Goal: Use online tool/utility: Utilize a website feature to perform a specific function

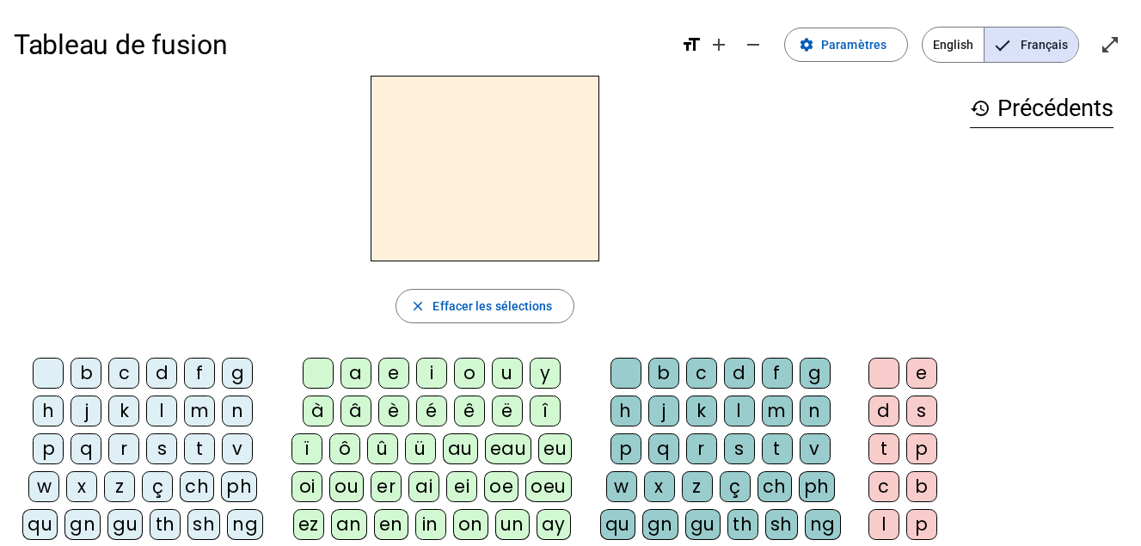
click at [514, 158] on h2 at bounding box center [485, 169] width 229 height 186
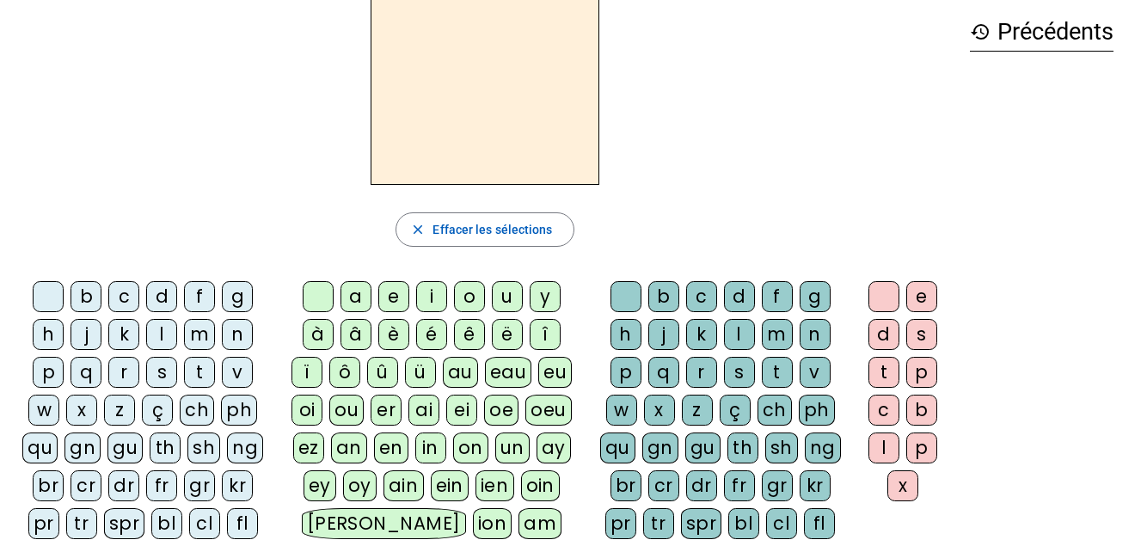
scroll to position [81, 0]
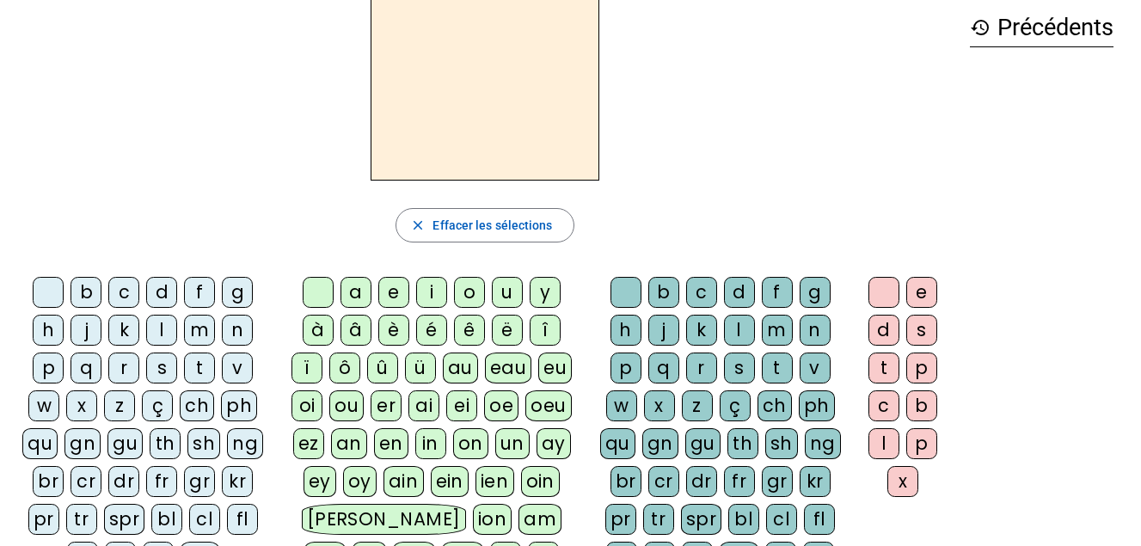
click at [90, 373] on div "q" at bounding box center [86, 368] width 31 height 31
click at [510, 290] on div "u" at bounding box center [507, 292] width 31 height 31
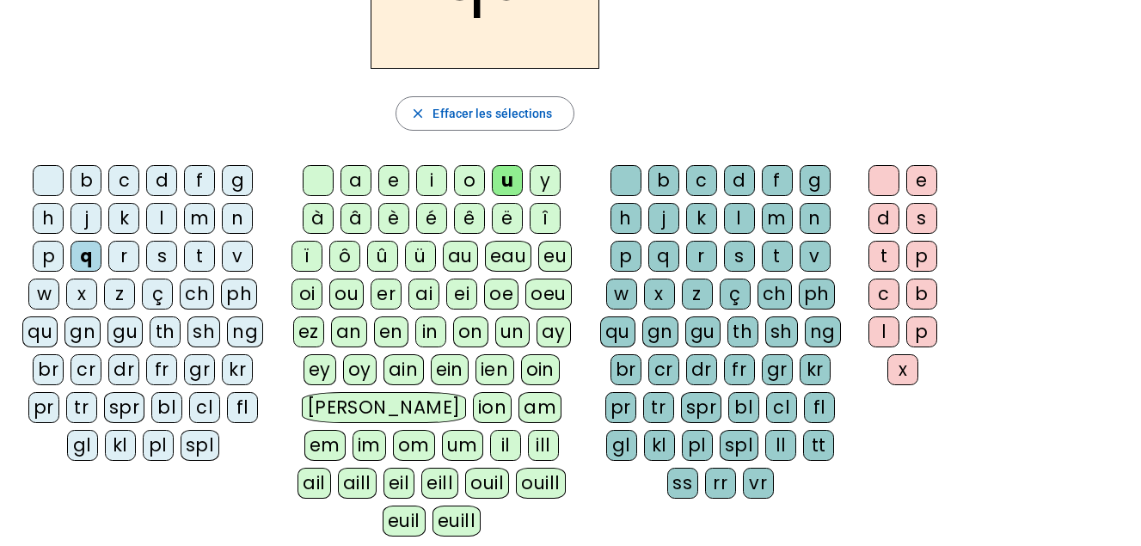
scroll to position [199, 0]
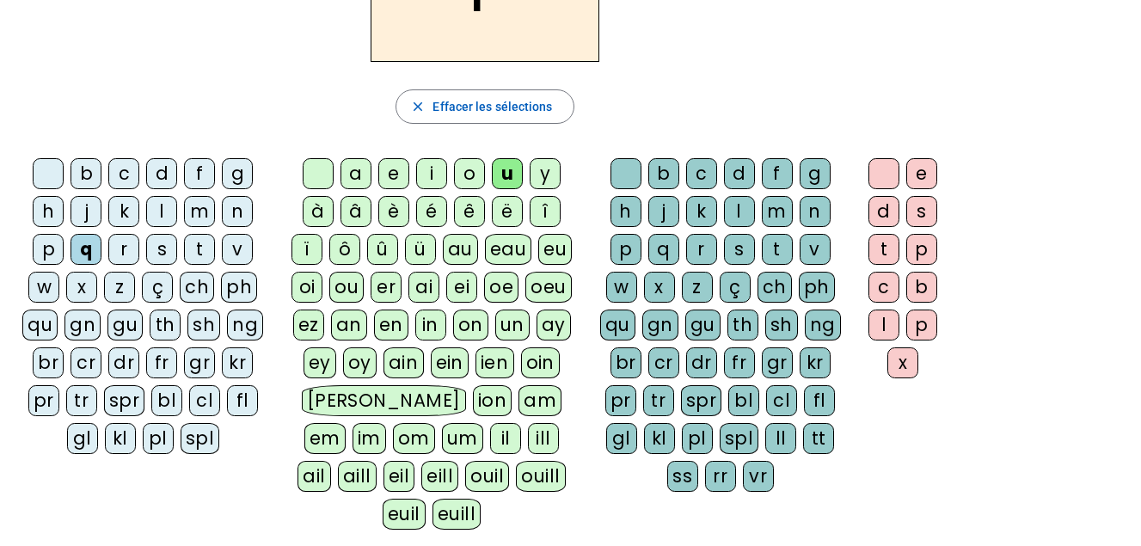
click at [438, 166] on div "i" at bounding box center [431, 173] width 31 height 31
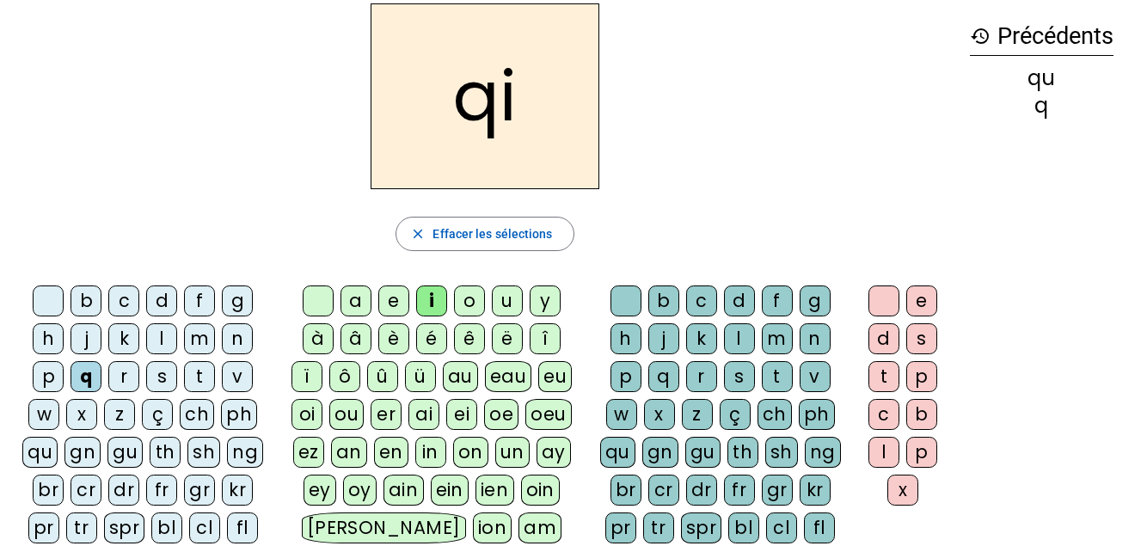
scroll to position [69, 0]
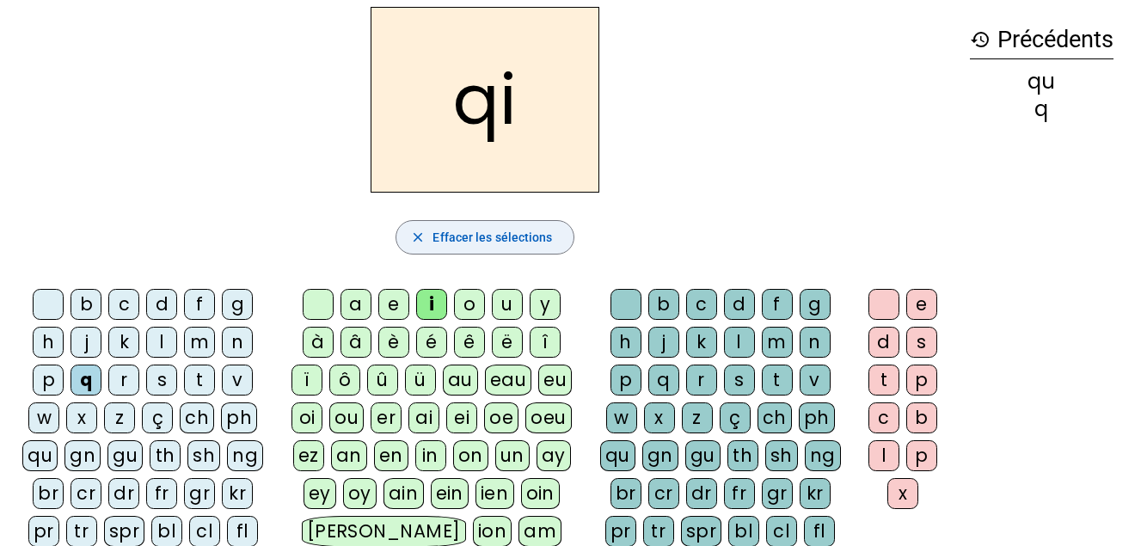
click at [533, 232] on span "Effacer les sélections" at bounding box center [493, 237] width 120 height 21
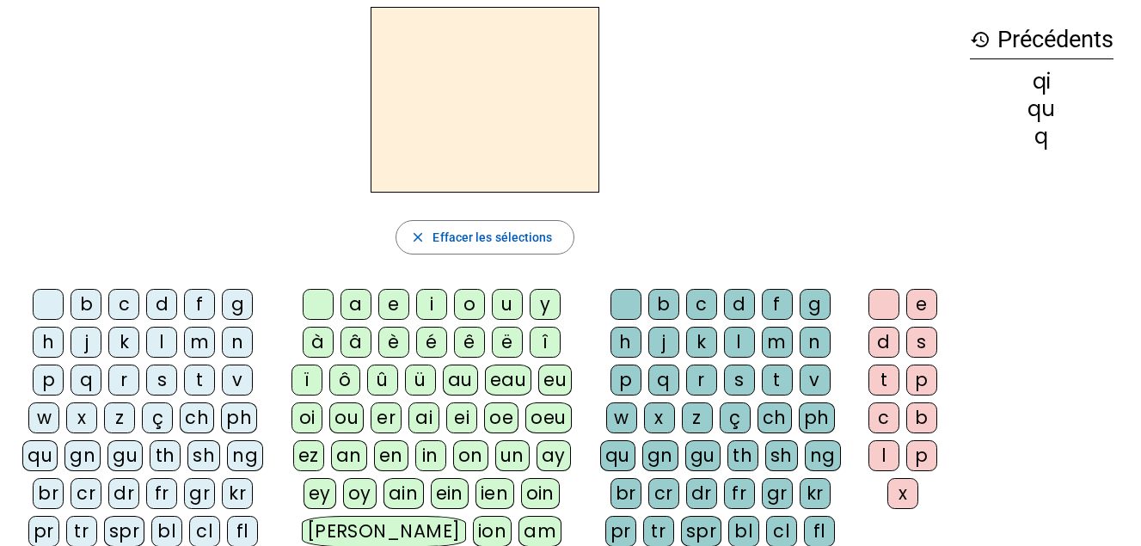
scroll to position [0, 0]
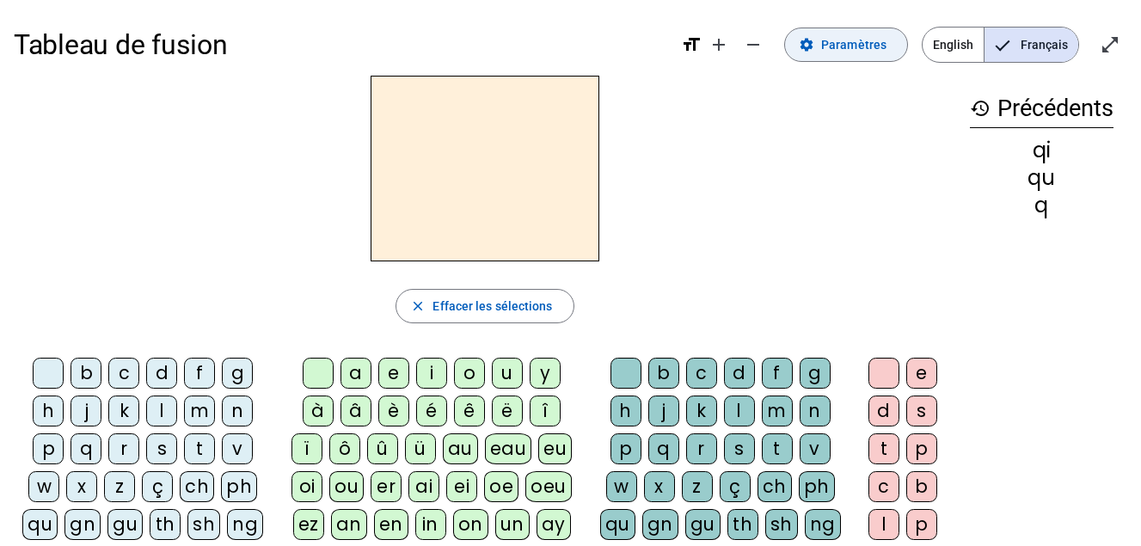
click at [838, 56] on span at bounding box center [846, 44] width 122 height 41
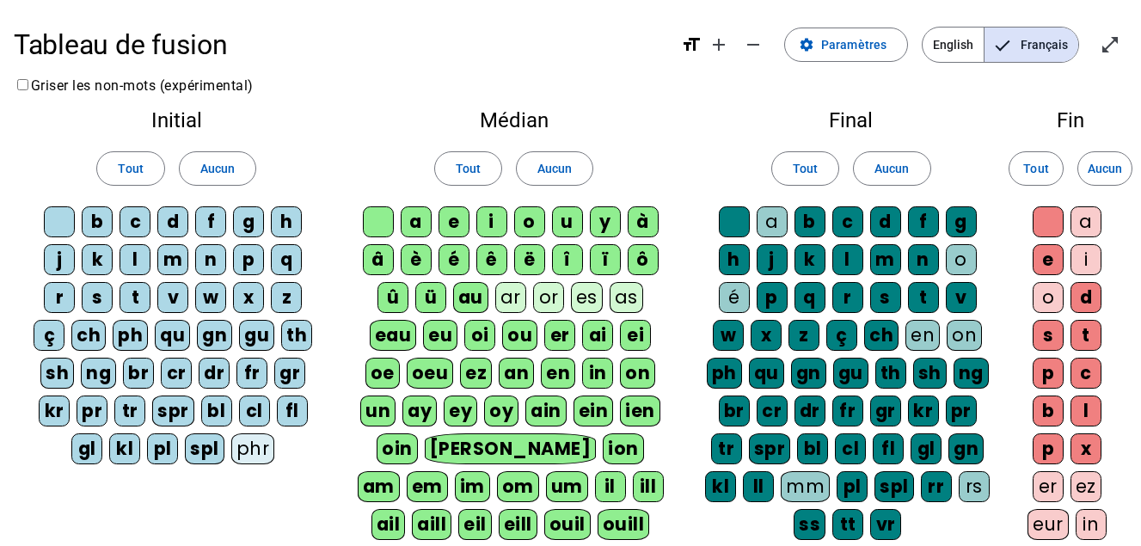
click at [293, 262] on div "q" at bounding box center [286, 259] width 31 height 31
click at [834, 48] on span "Paramètres" at bounding box center [853, 44] width 65 height 21
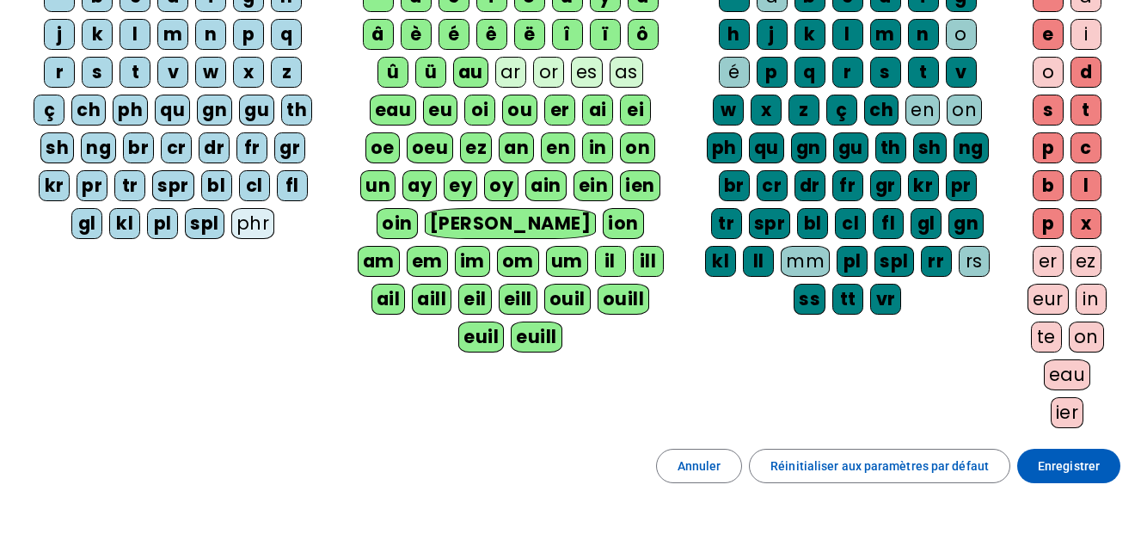
scroll to position [253, 0]
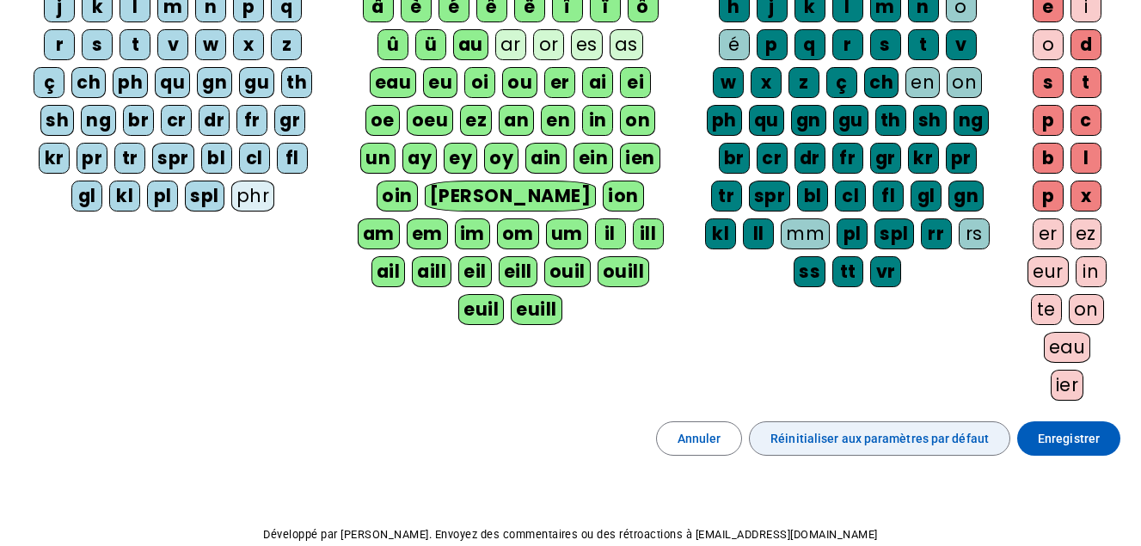
click at [834, 442] on span "Réinitialiser aux paramètres par défaut" at bounding box center [879, 438] width 218 height 21
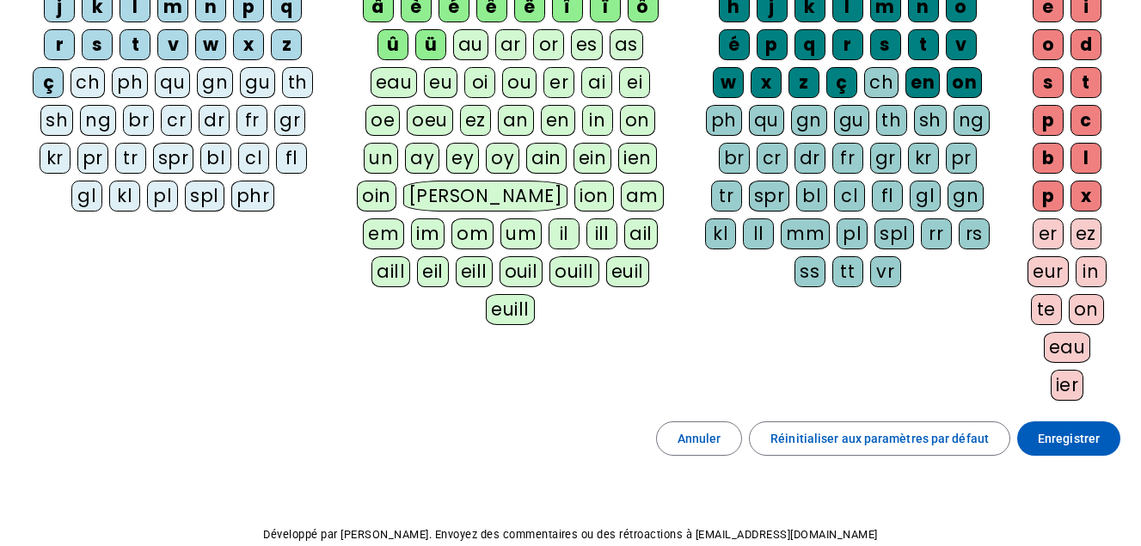
scroll to position [28, 0]
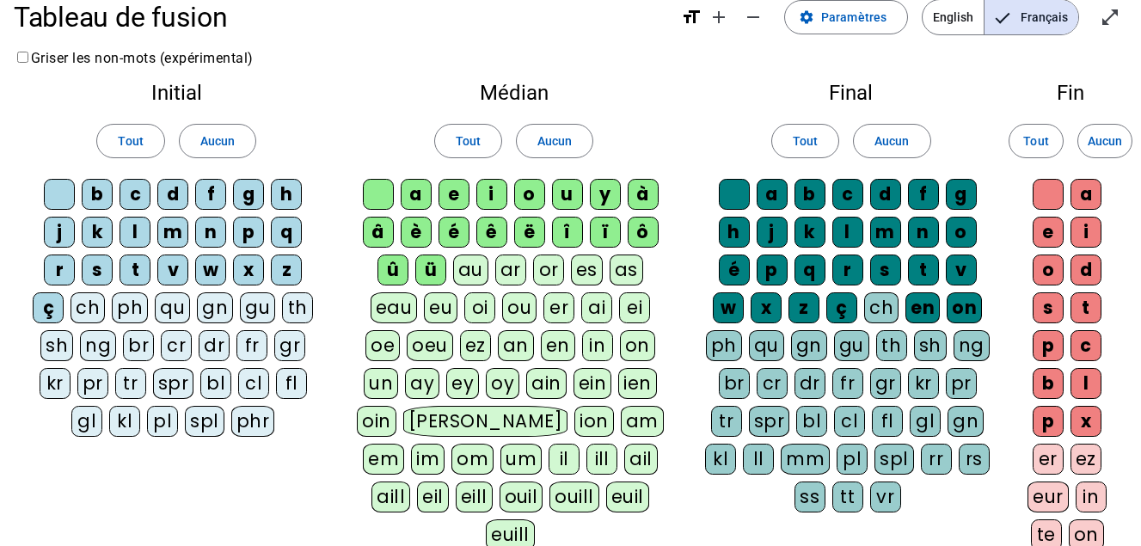
click at [288, 225] on div "q" at bounding box center [286, 232] width 31 height 31
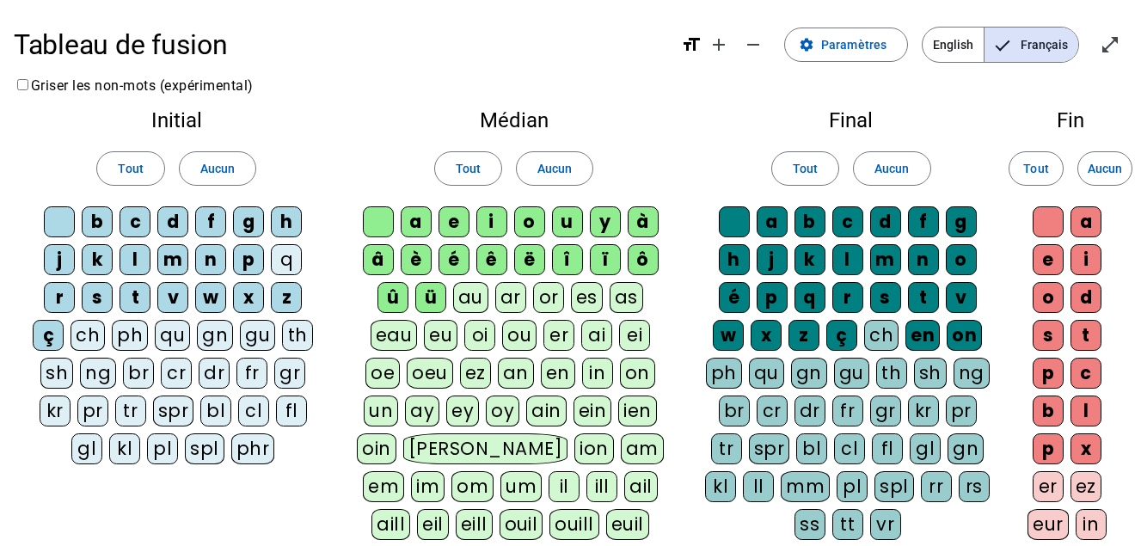
click at [291, 260] on div "q" at bounding box center [286, 259] width 31 height 31
click at [859, 47] on span "Paramètres" at bounding box center [853, 44] width 65 height 21
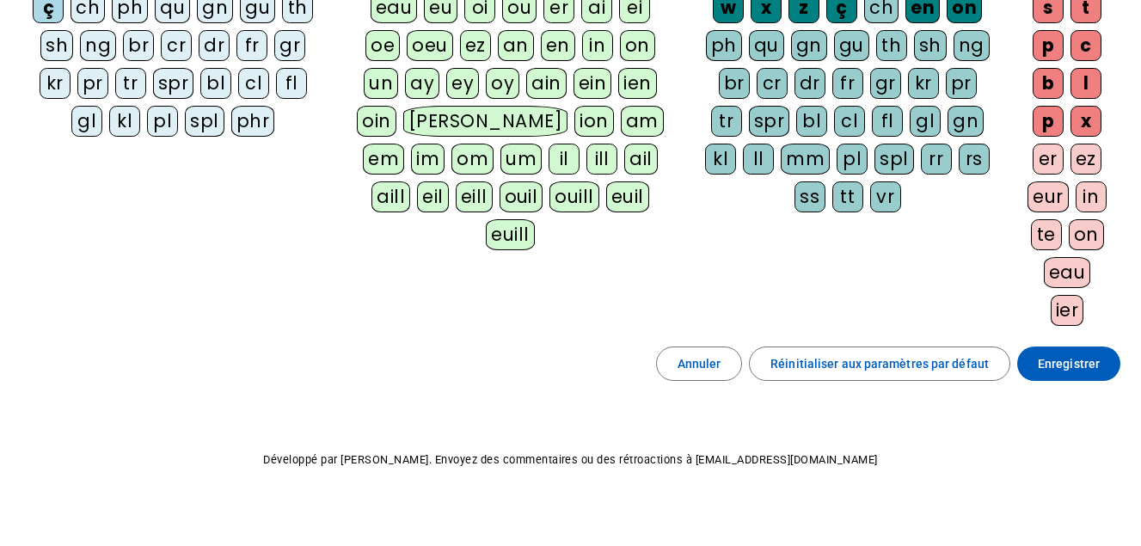
scroll to position [343, 0]
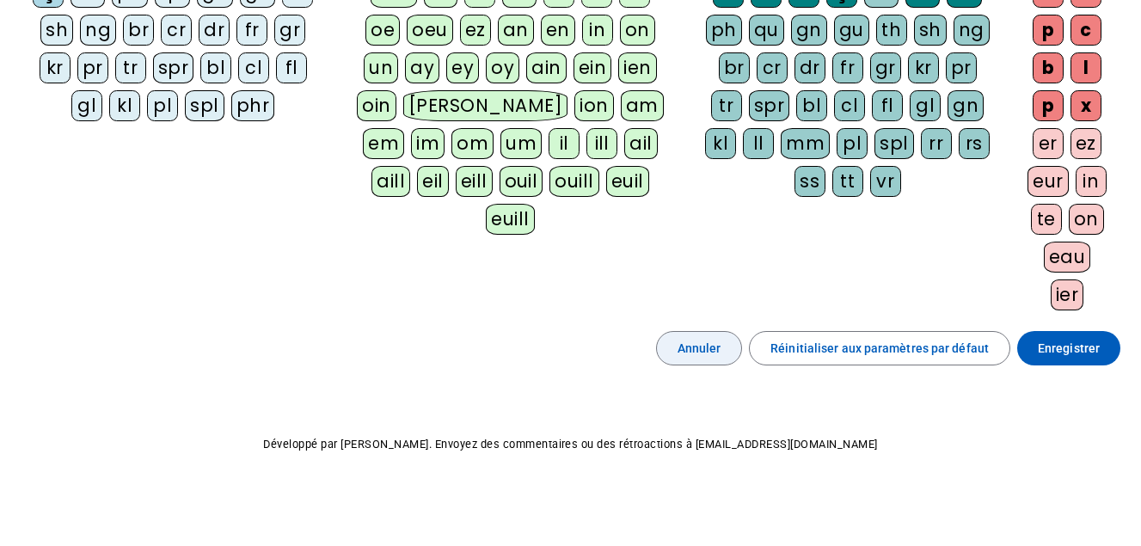
click at [708, 349] on span "Annuler" at bounding box center [700, 348] width 44 height 21
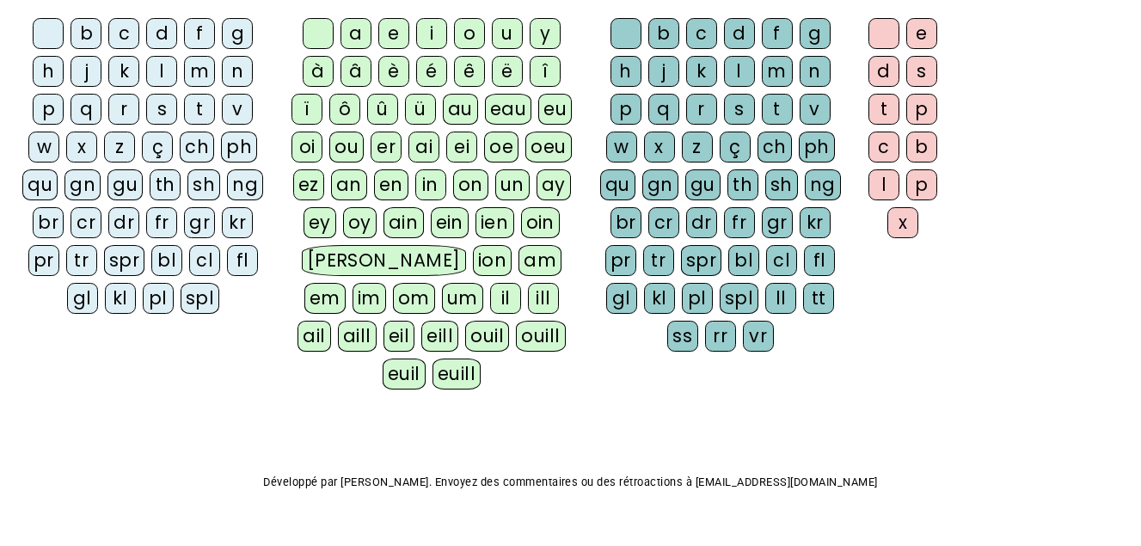
scroll to position [40, 0]
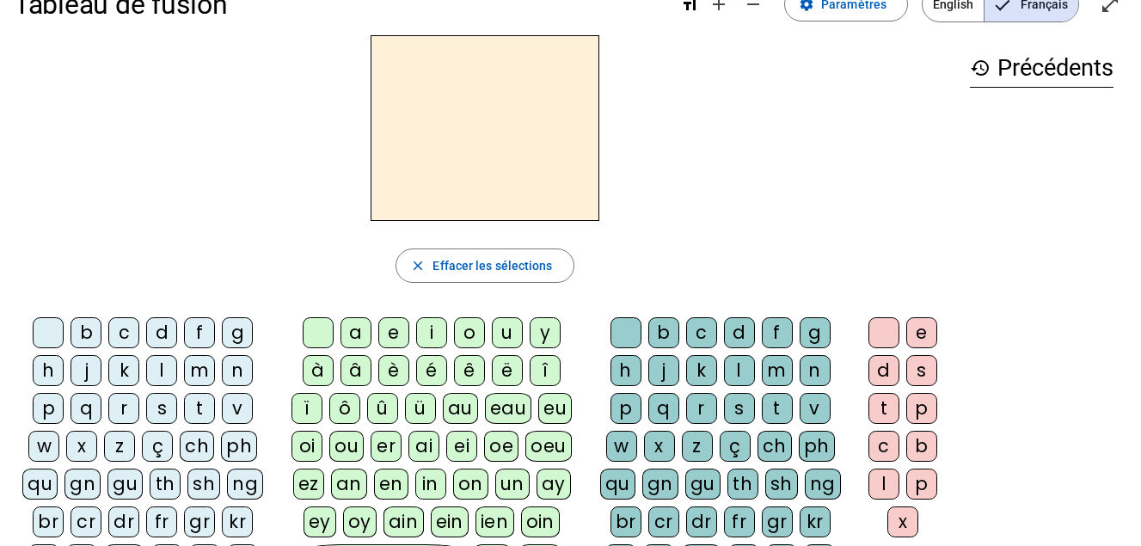
click at [85, 412] on div "q" at bounding box center [86, 408] width 31 height 31
click at [509, 327] on div "u" at bounding box center [507, 332] width 31 height 31
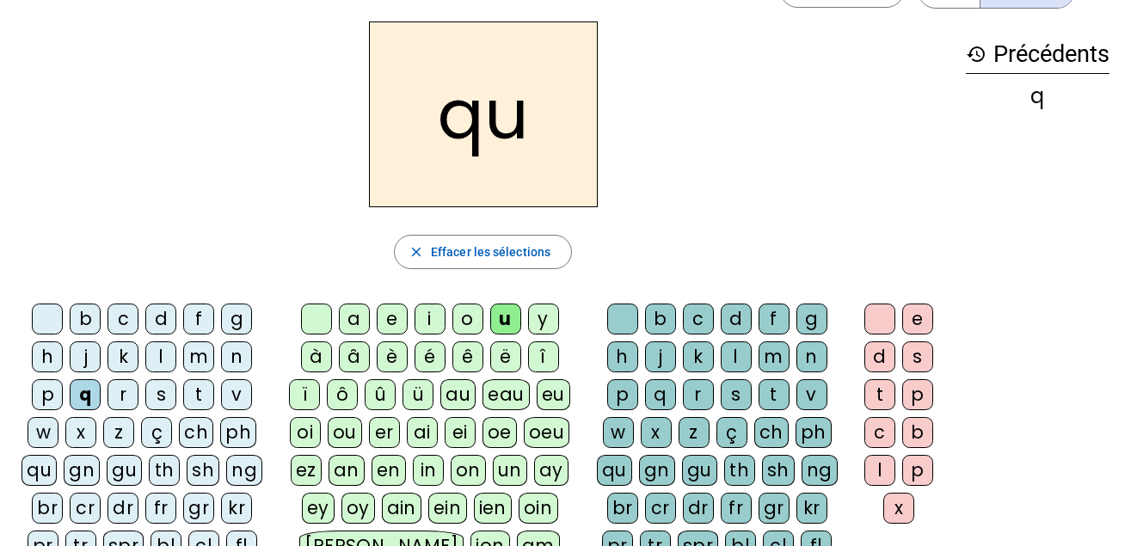
scroll to position [86, 0]
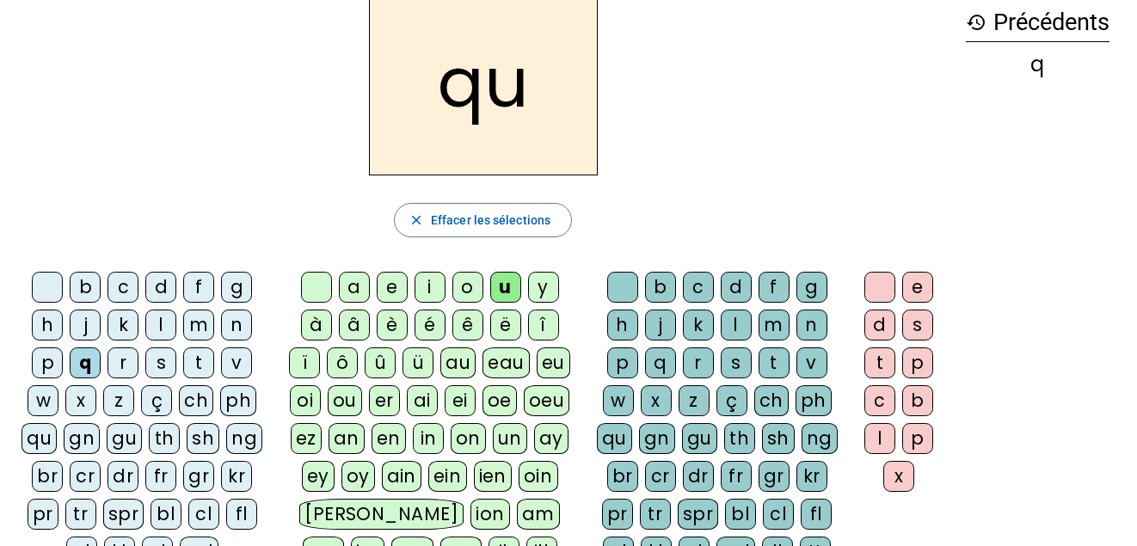
click at [436, 286] on div "i" at bounding box center [429, 287] width 31 height 31
click at [227, 328] on div "n" at bounding box center [236, 325] width 31 height 31
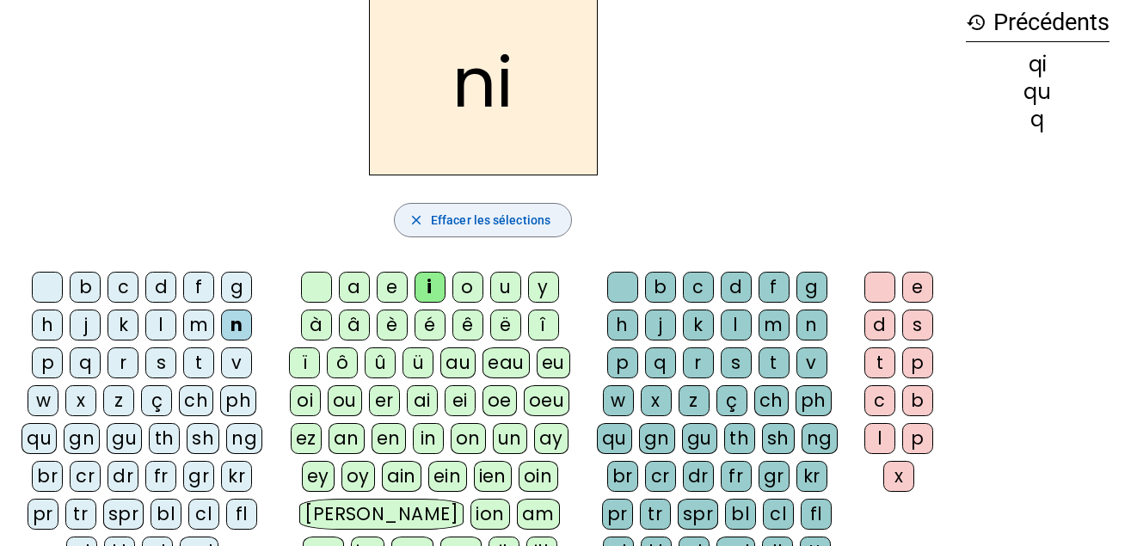
click at [450, 230] on span "button" at bounding box center [483, 219] width 176 height 41
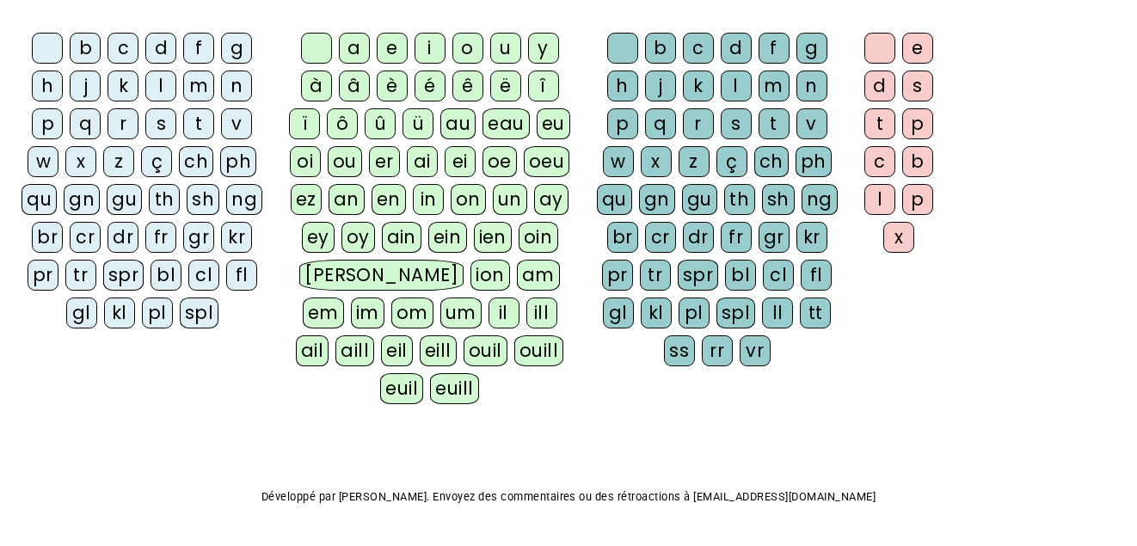
scroll to position [4, 0]
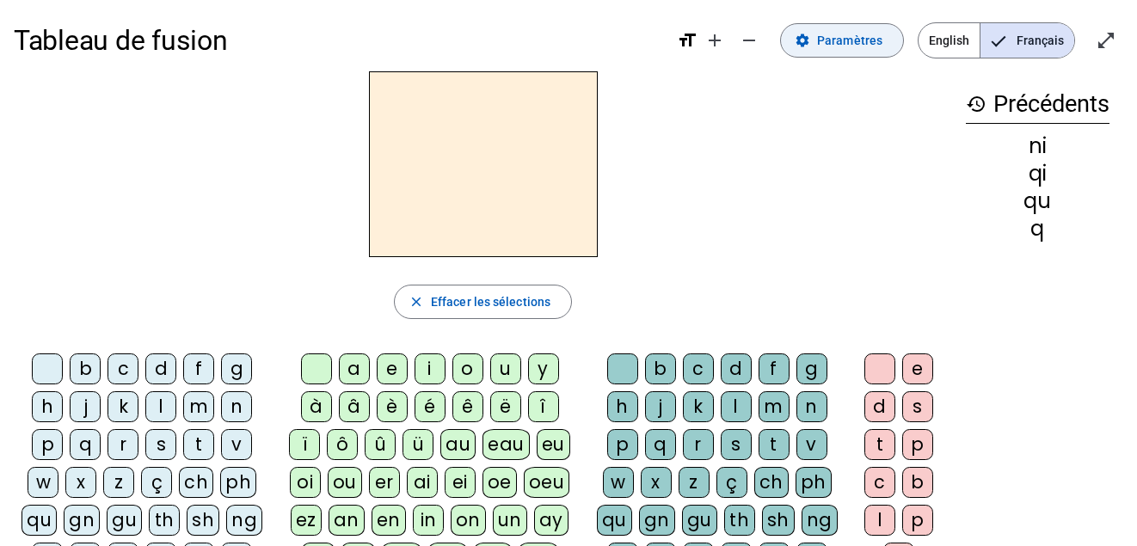
click at [860, 52] on span at bounding box center [842, 40] width 122 height 41
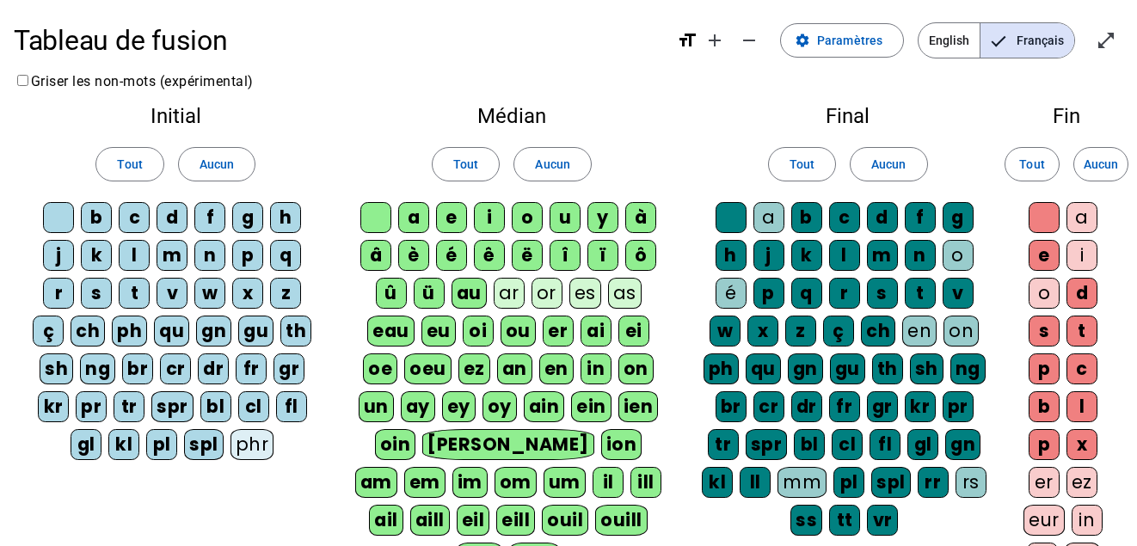
click at [172, 334] on div "qu" at bounding box center [171, 331] width 35 height 31
click at [484, 225] on div "i" at bounding box center [489, 217] width 31 height 31
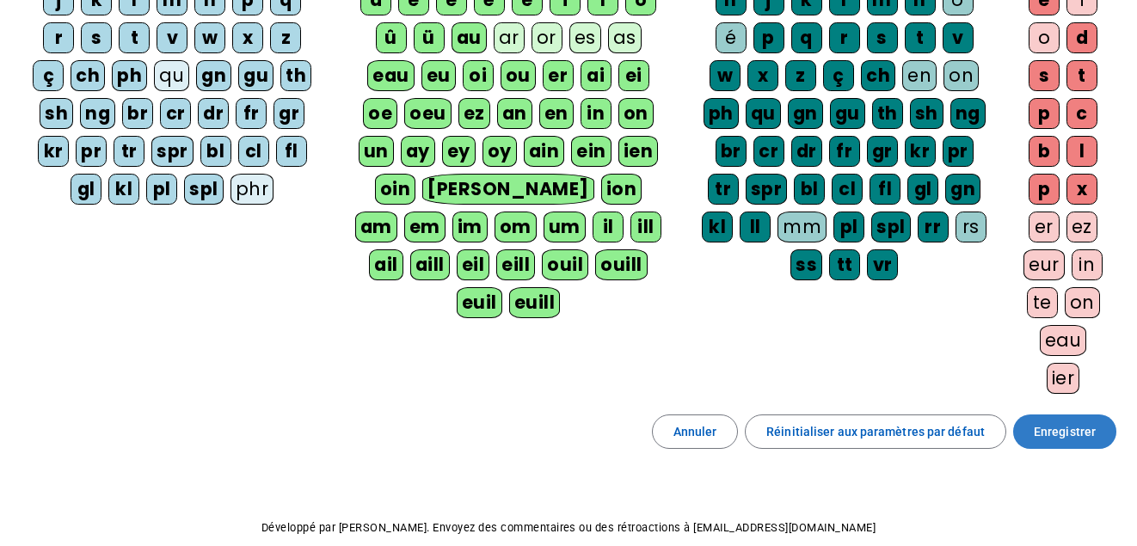
click at [1021, 439] on span at bounding box center [1064, 431] width 103 height 41
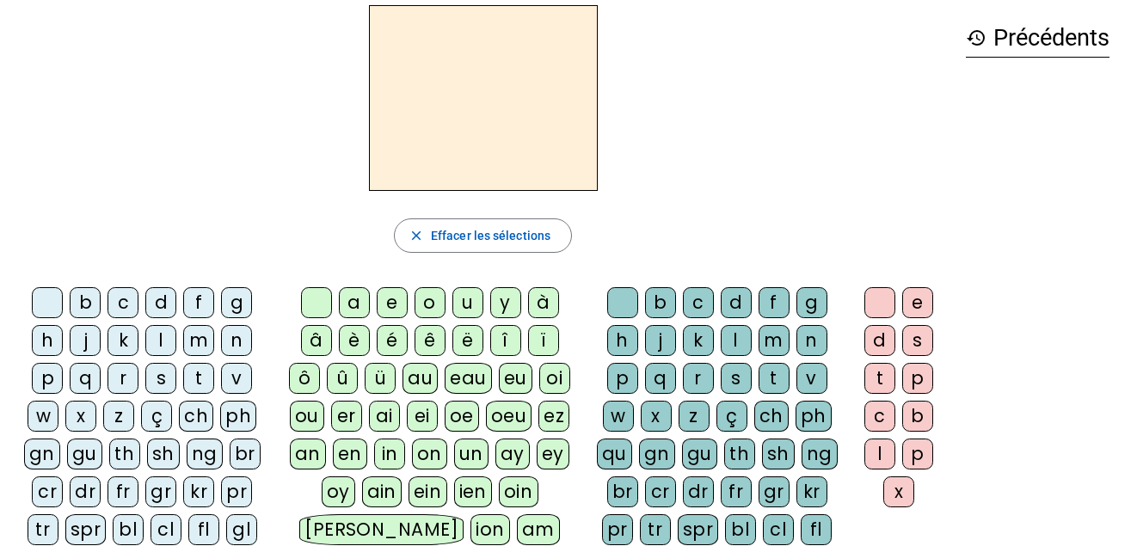
scroll to position [41, 0]
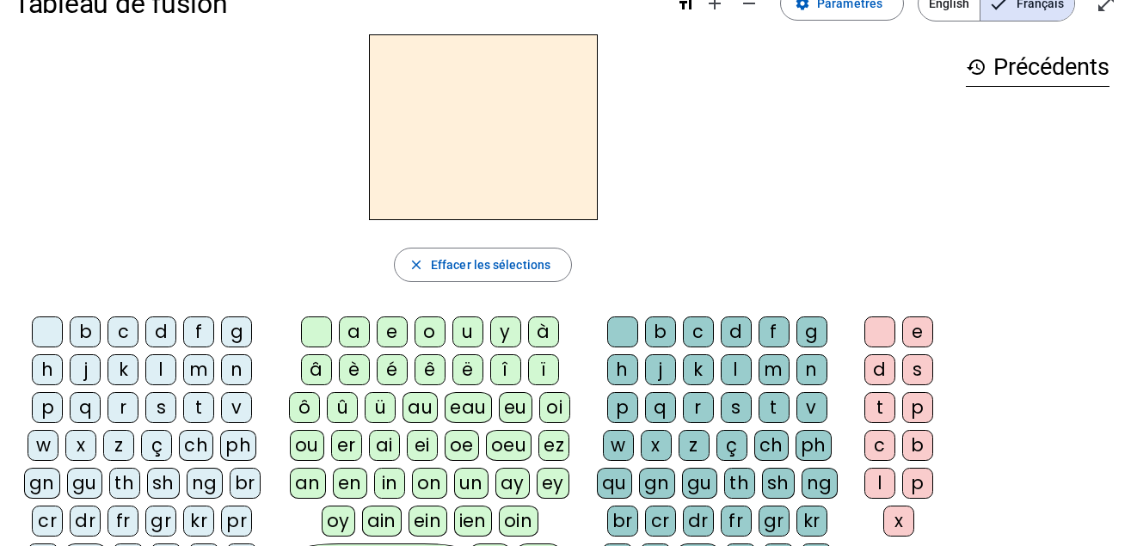
click at [84, 412] on div "q" at bounding box center [85, 407] width 31 height 31
click at [464, 337] on div "u" at bounding box center [467, 331] width 31 height 31
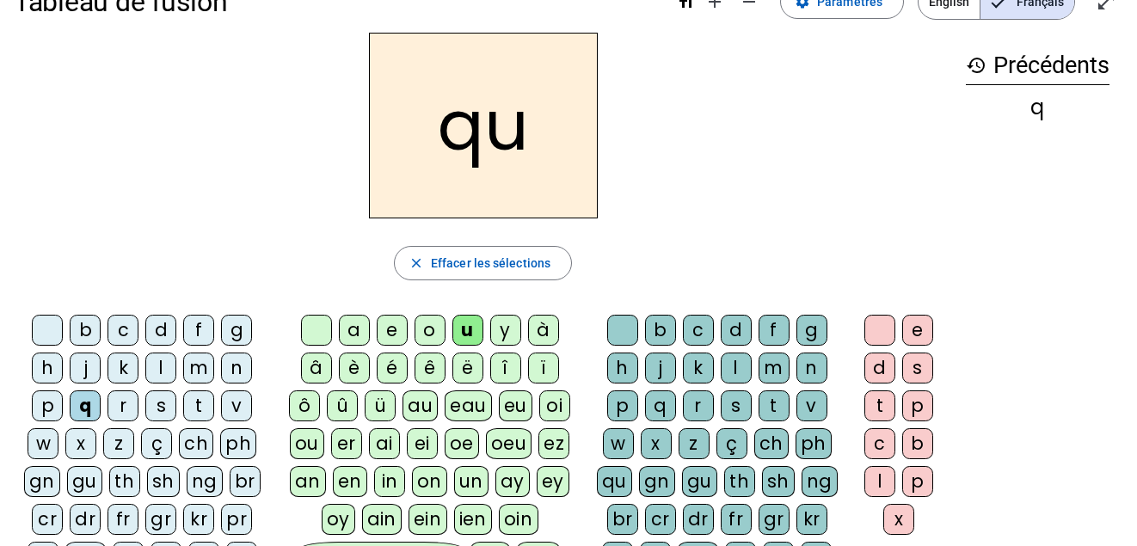
scroll to position [0, 0]
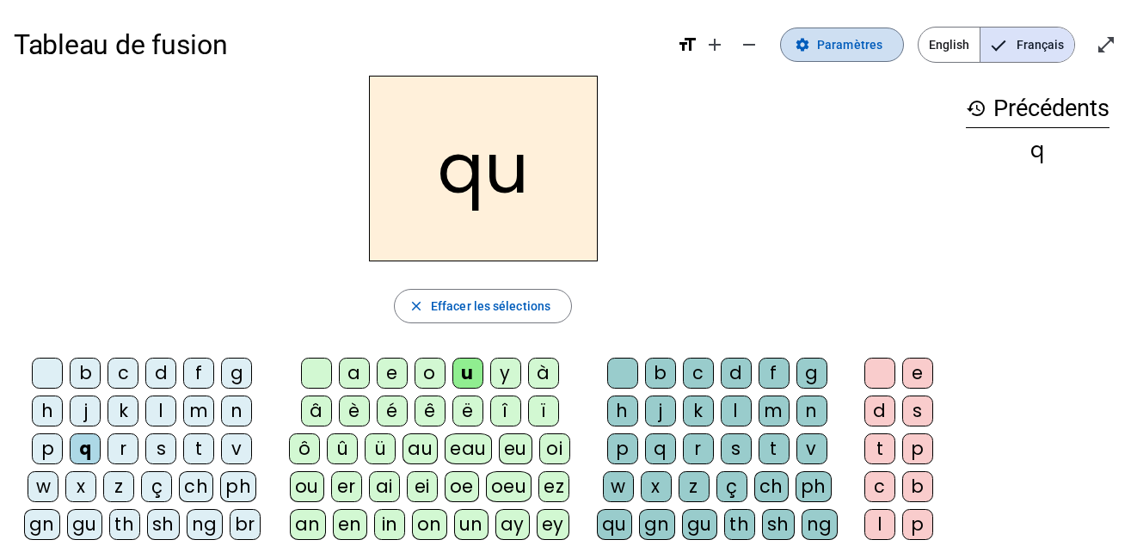
click at [854, 34] on span at bounding box center [842, 44] width 122 height 41
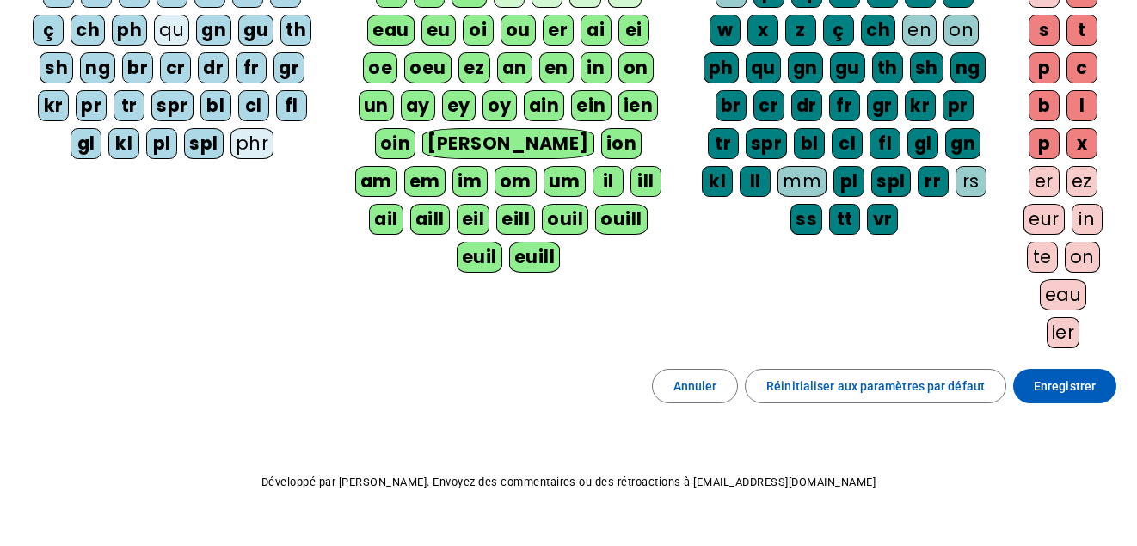
scroll to position [343, 0]
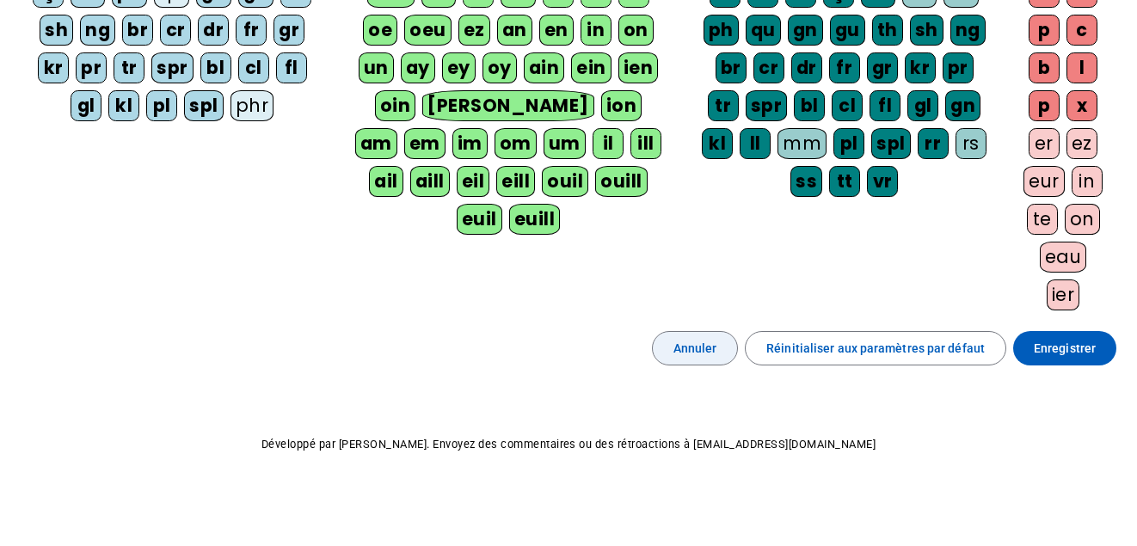
click at [717, 341] on span "Annuler" at bounding box center [695, 348] width 44 height 21
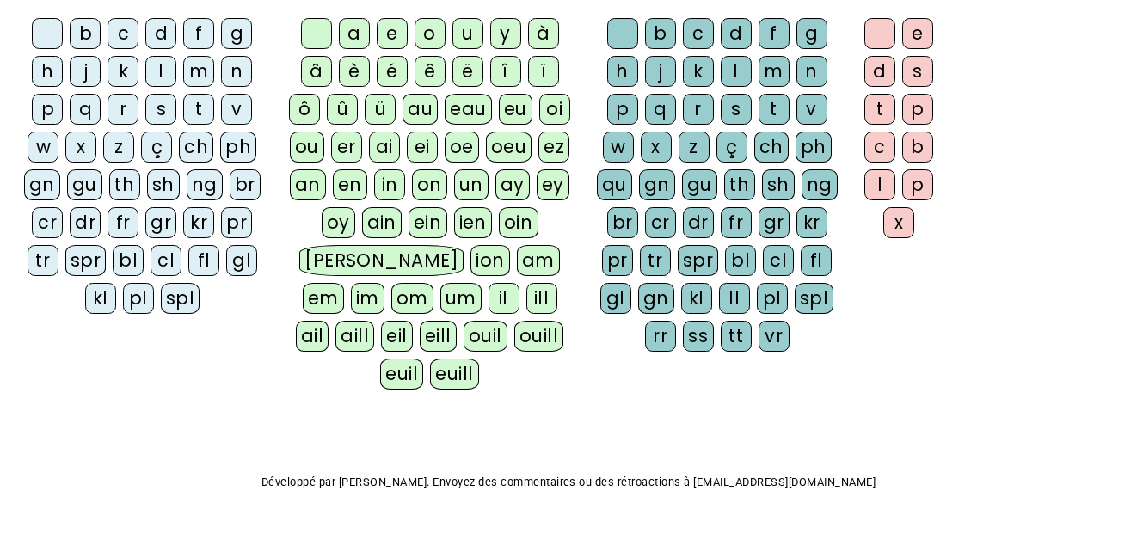
click at [1135, 322] on div "Tableau de fusion format_size add remove settings Paramètres English Français o…" at bounding box center [568, 122] width 1137 height 924
drag, startPoint x: 1136, startPoint y: 322, endPoint x: 1152, endPoint y: 192, distance: 131.7
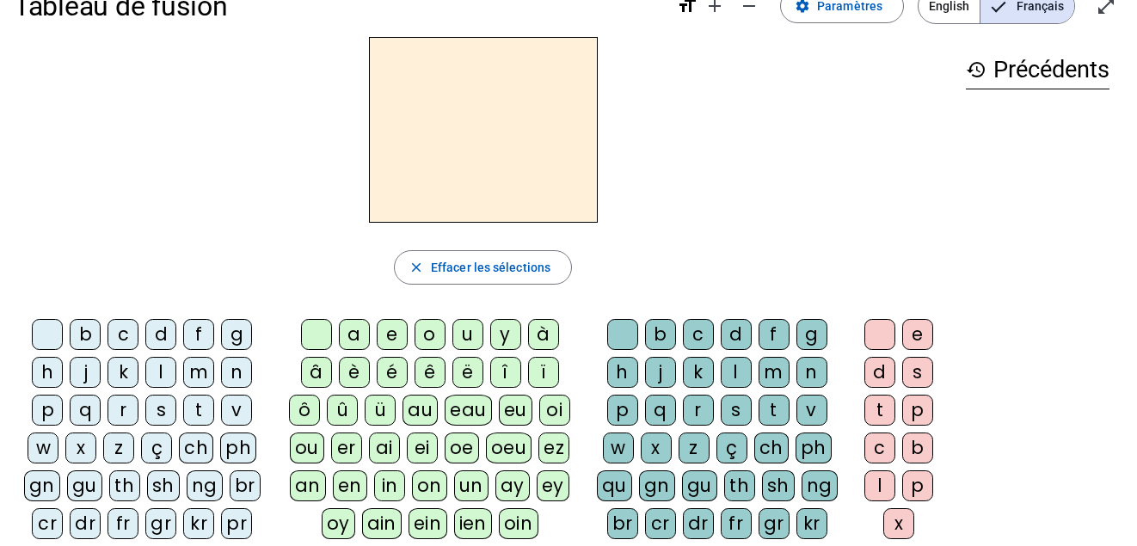
scroll to position [0, 0]
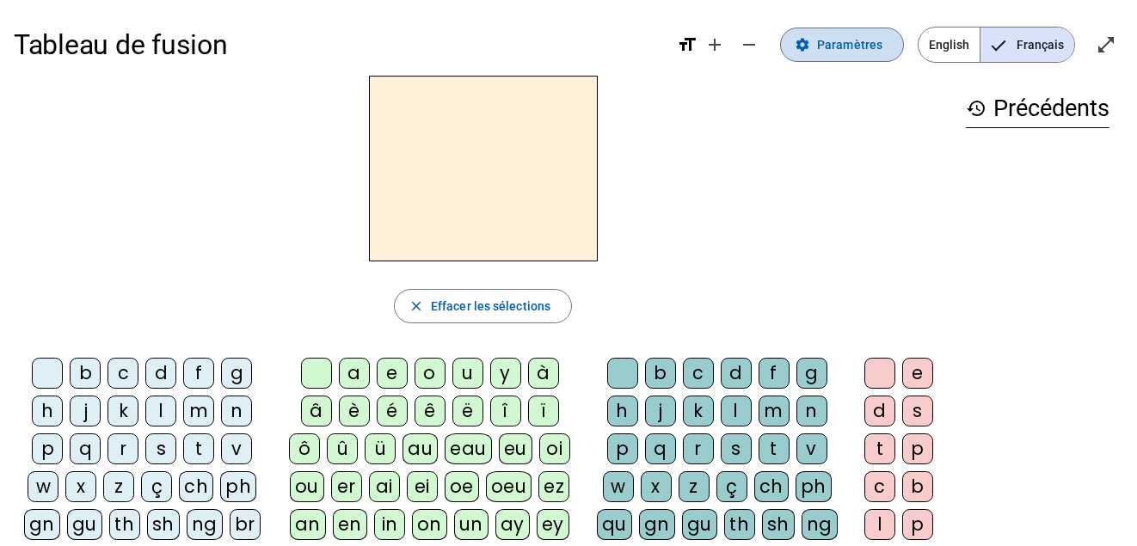
click at [878, 52] on span "Paramètres" at bounding box center [849, 44] width 65 height 21
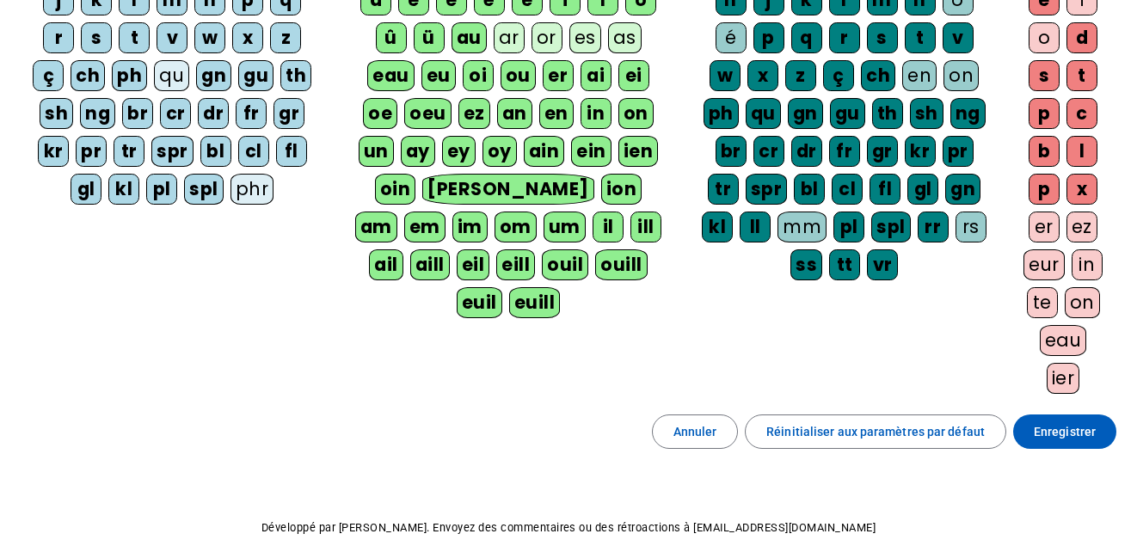
scroll to position [278, 0]
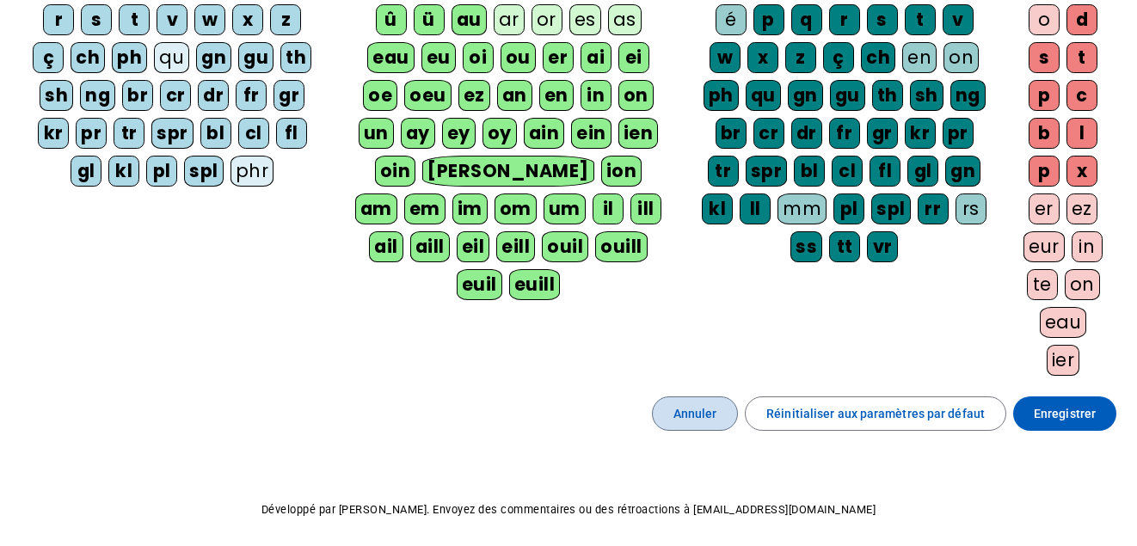
click at [715, 408] on span "Annuler" at bounding box center [695, 413] width 44 height 21
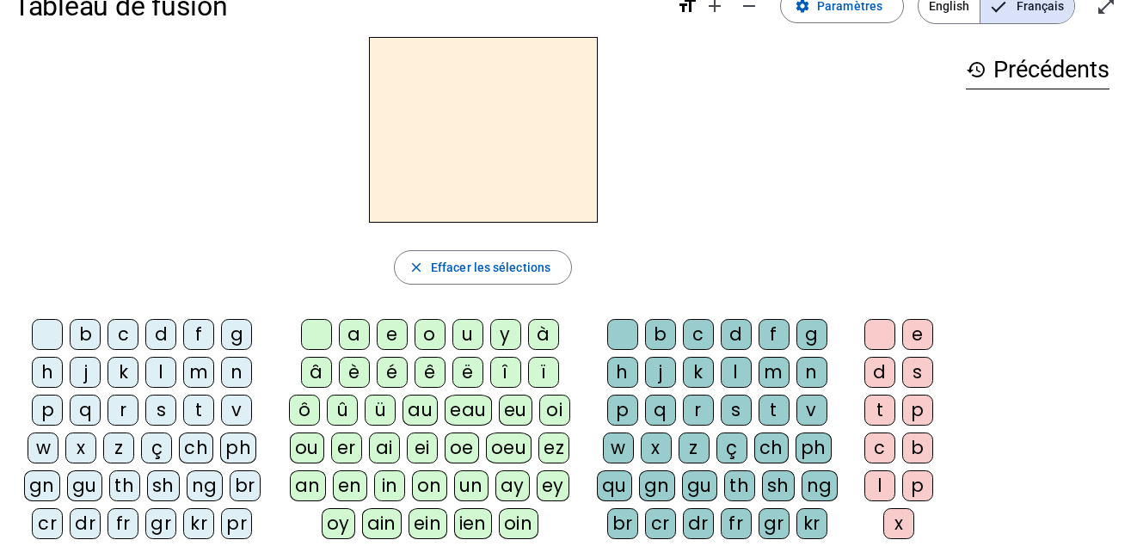
scroll to position [37, 0]
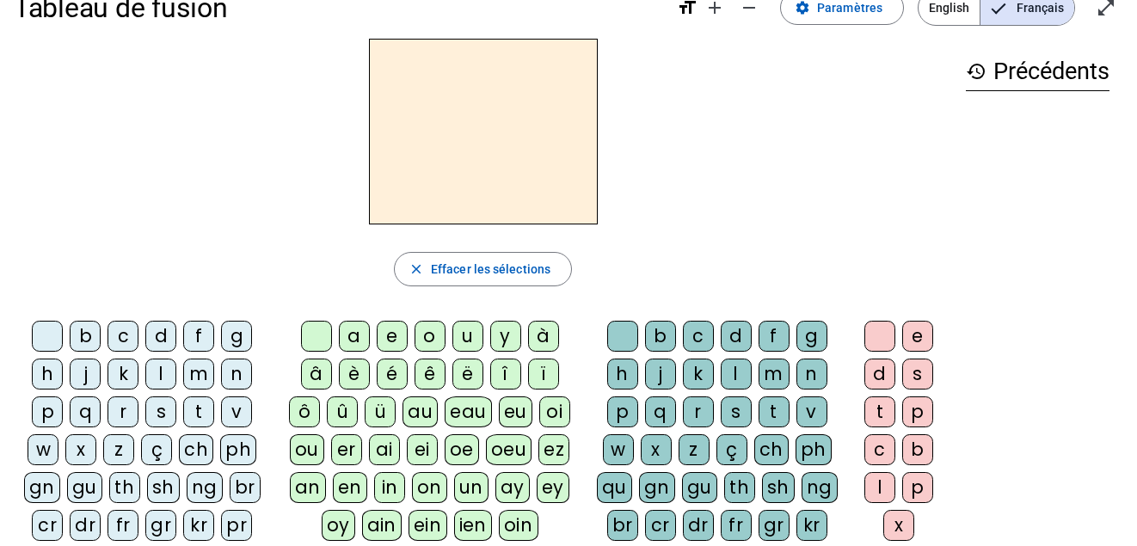
click at [95, 413] on div "q" at bounding box center [85, 411] width 31 height 31
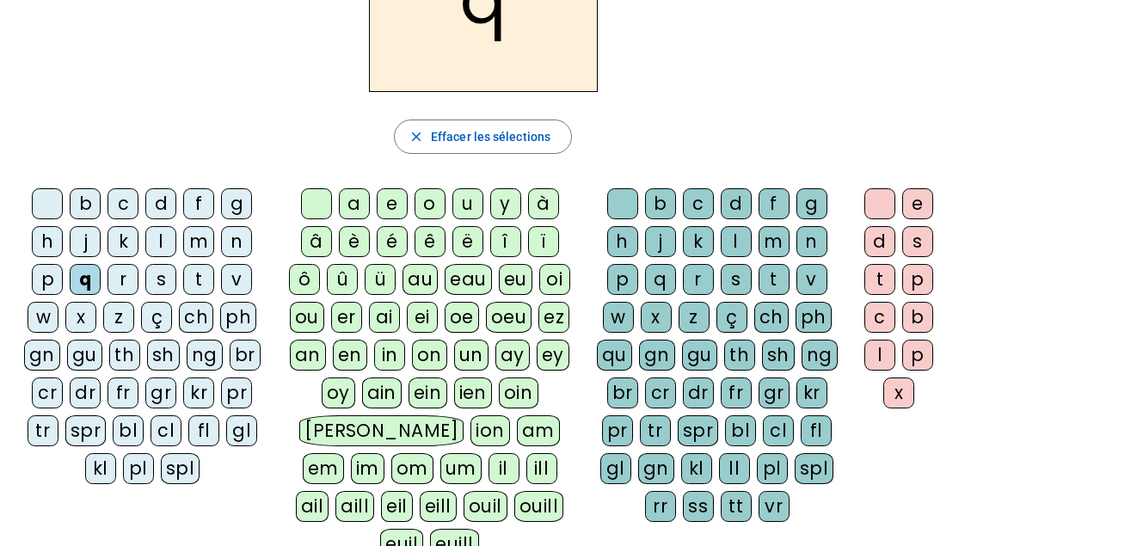
scroll to position [171, 0]
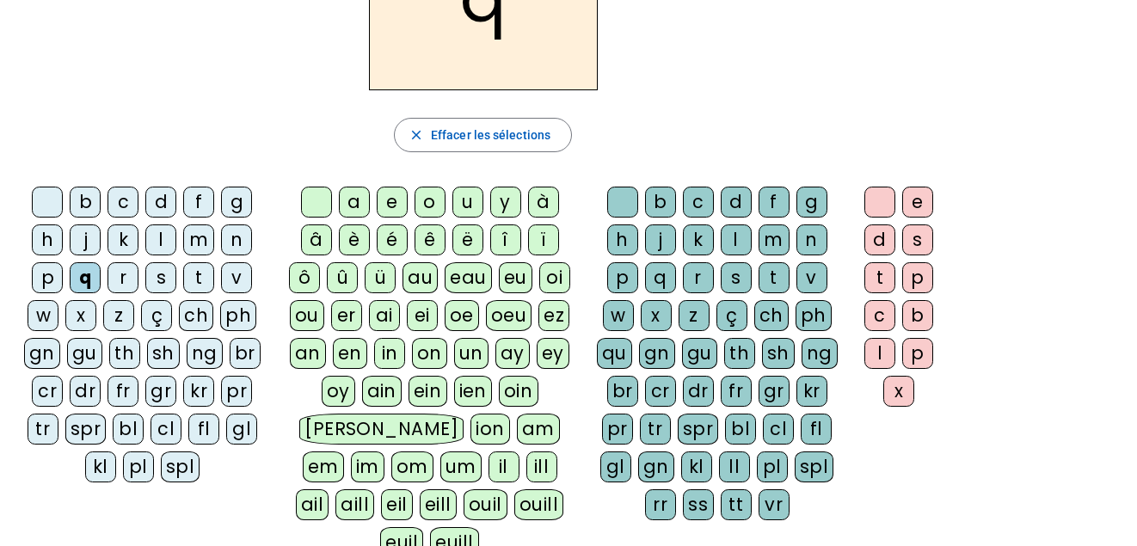
click at [470, 210] on div "u" at bounding box center [467, 202] width 31 height 31
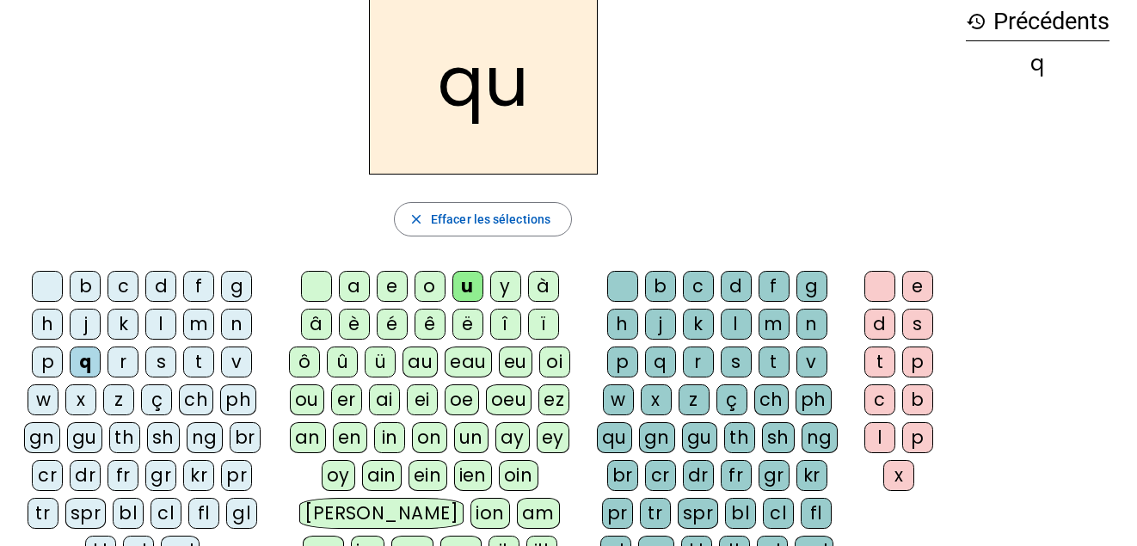
scroll to position [83, 0]
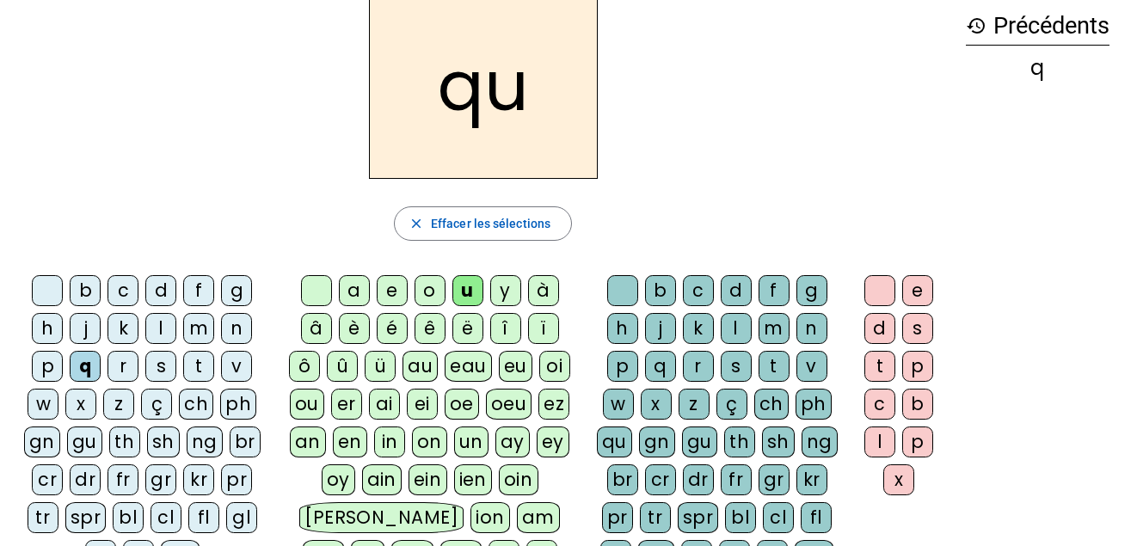
click at [339, 287] on div "a" at bounding box center [354, 290] width 31 height 31
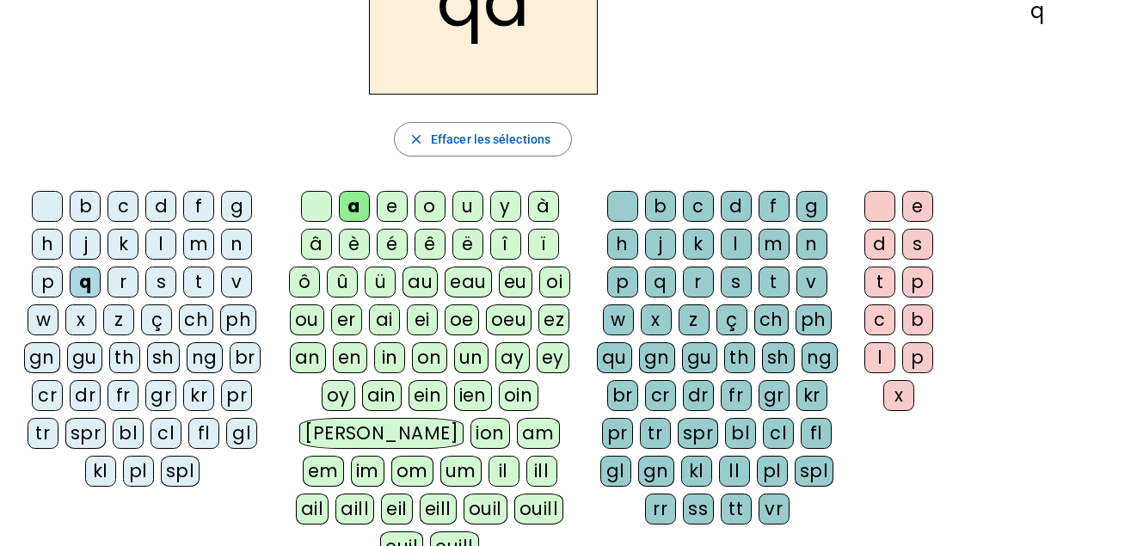
scroll to position [4, 0]
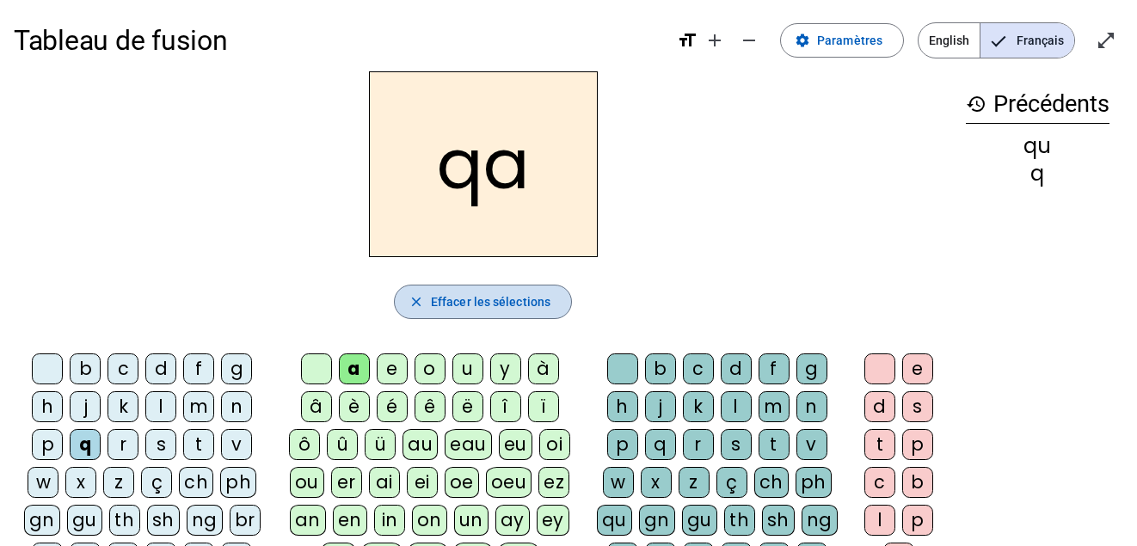
click at [516, 299] on span "Effacer les sélections" at bounding box center [491, 301] width 120 height 21
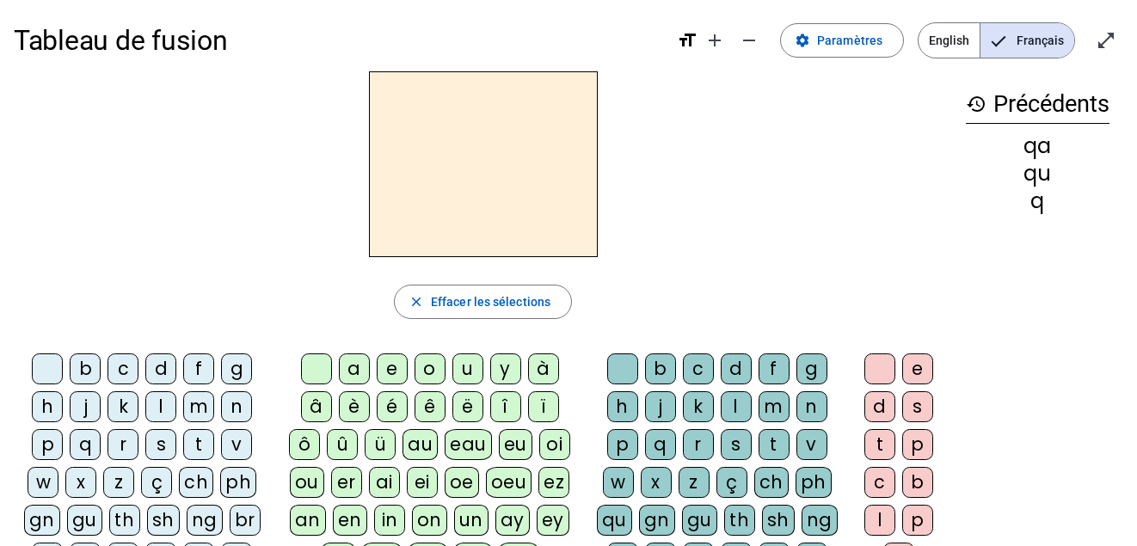
click at [163, 451] on div "s" at bounding box center [160, 444] width 31 height 31
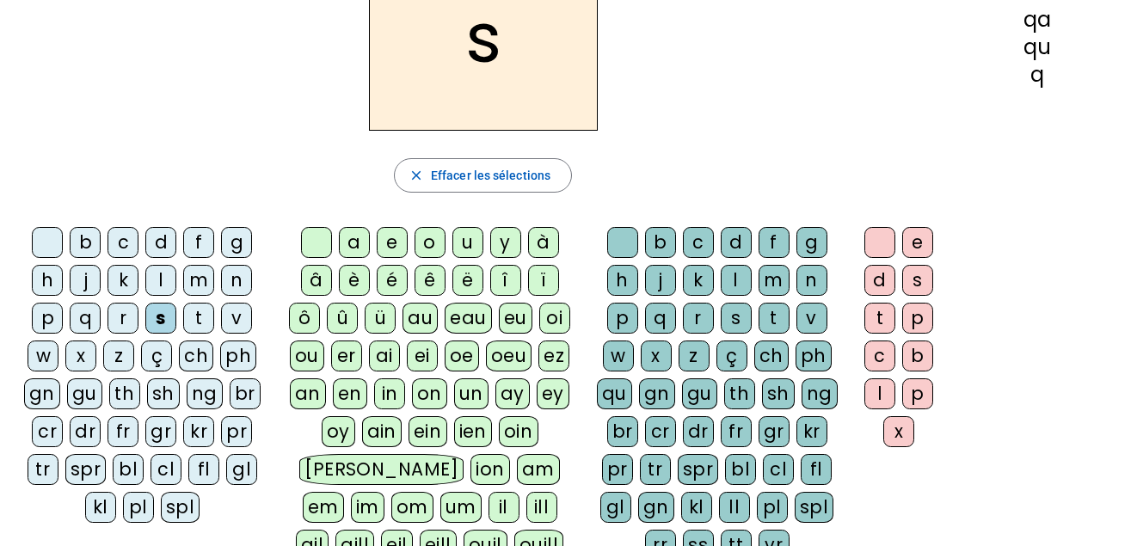
scroll to position [150, 0]
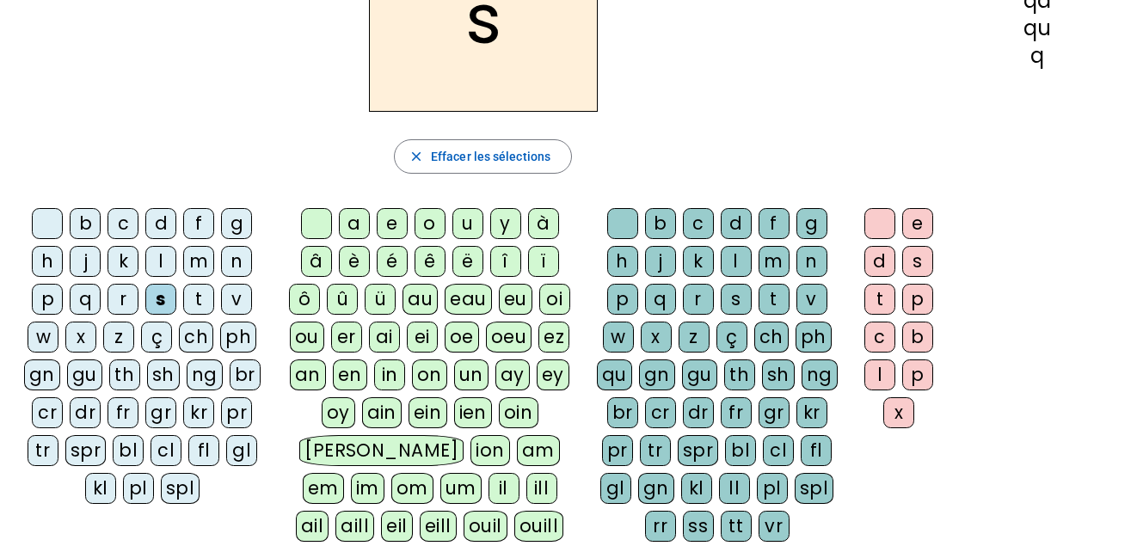
click at [322, 223] on div at bounding box center [316, 223] width 31 height 31
click at [547, 259] on div "ï" at bounding box center [543, 261] width 31 height 31
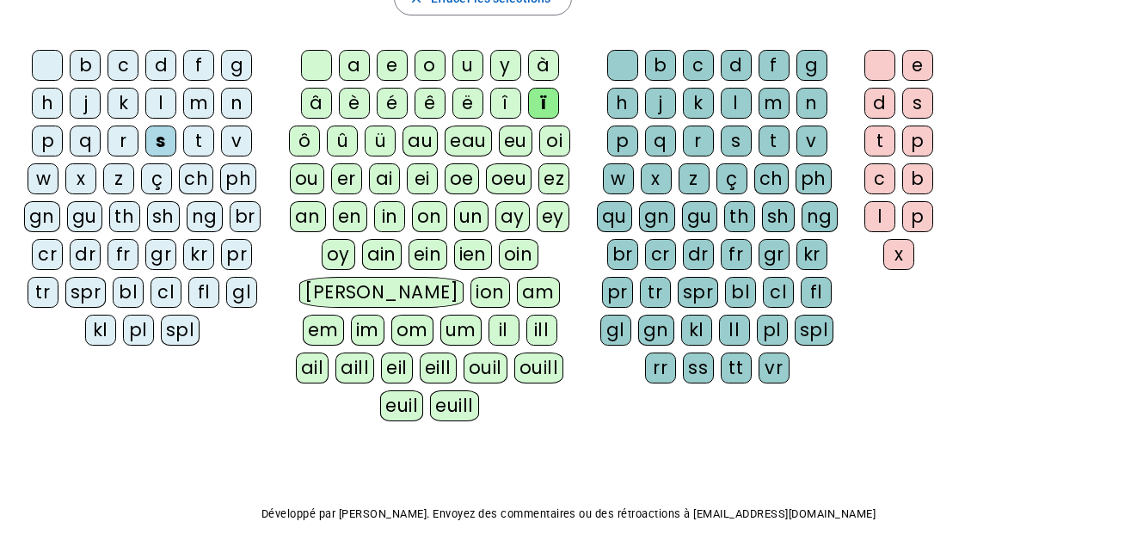
scroll to position [48, 0]
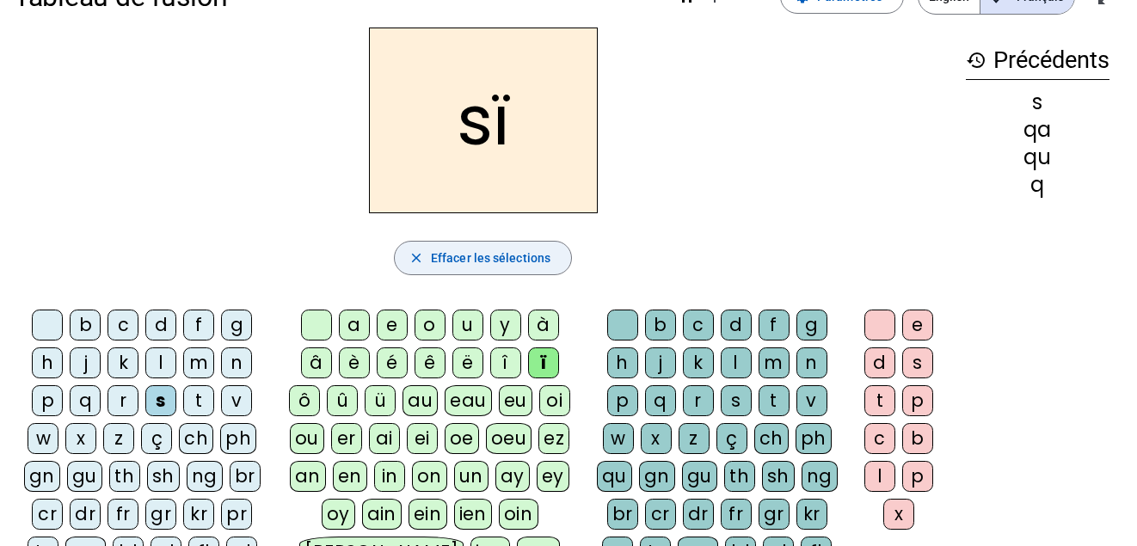
click at [497, 261] on span "Effacer les sélections" at bounding box center [491, 258] width 120 height 21
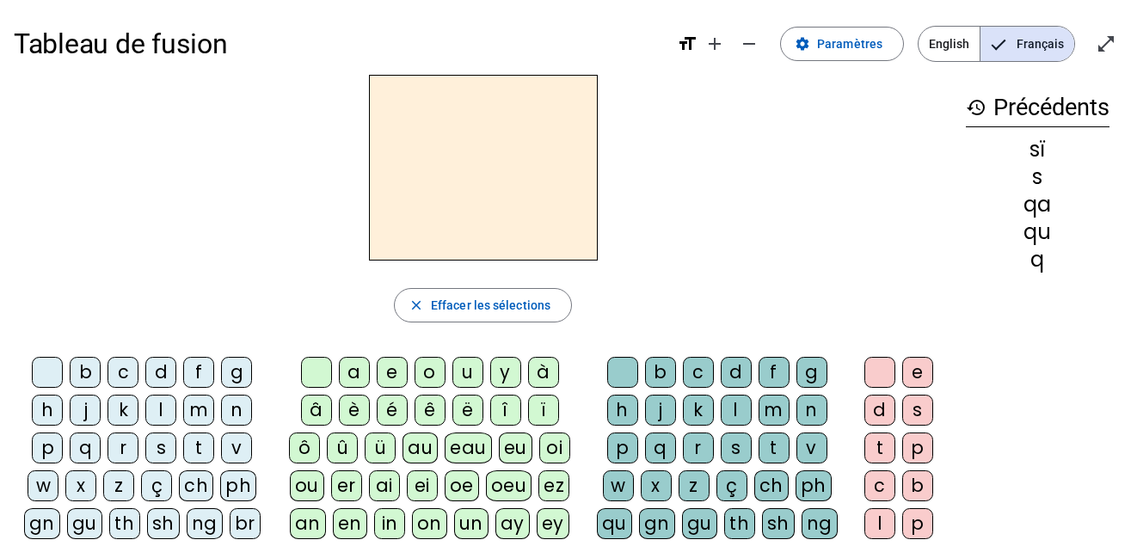
scroll to position [0, 0]
click at [850, 115] on div at bounding box center [483, 169] width 938 height 186
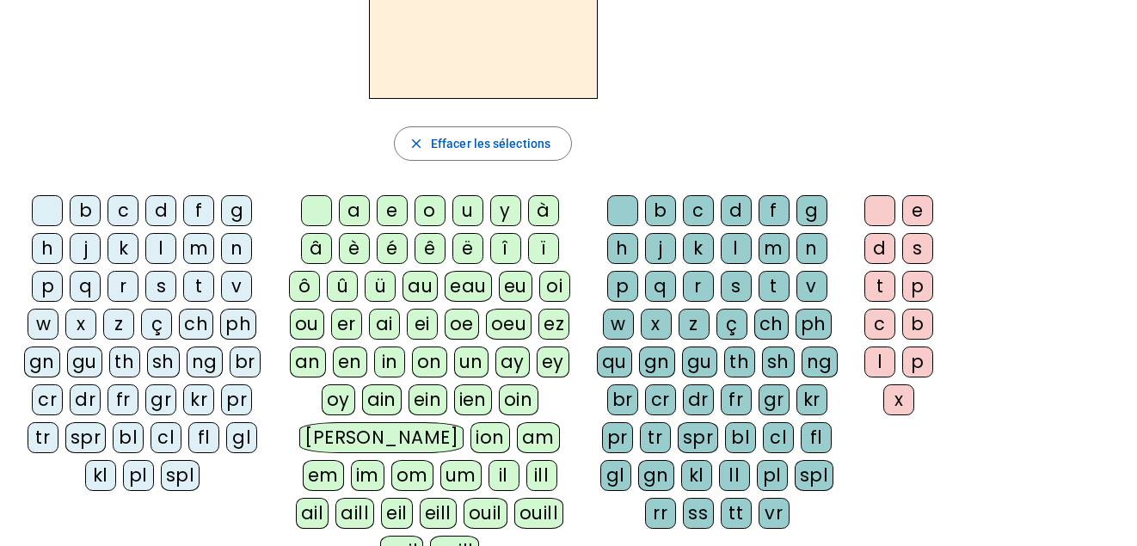
scroll to position [164, 0]
